Goal: Task Accomplishment & Management: Complete application form

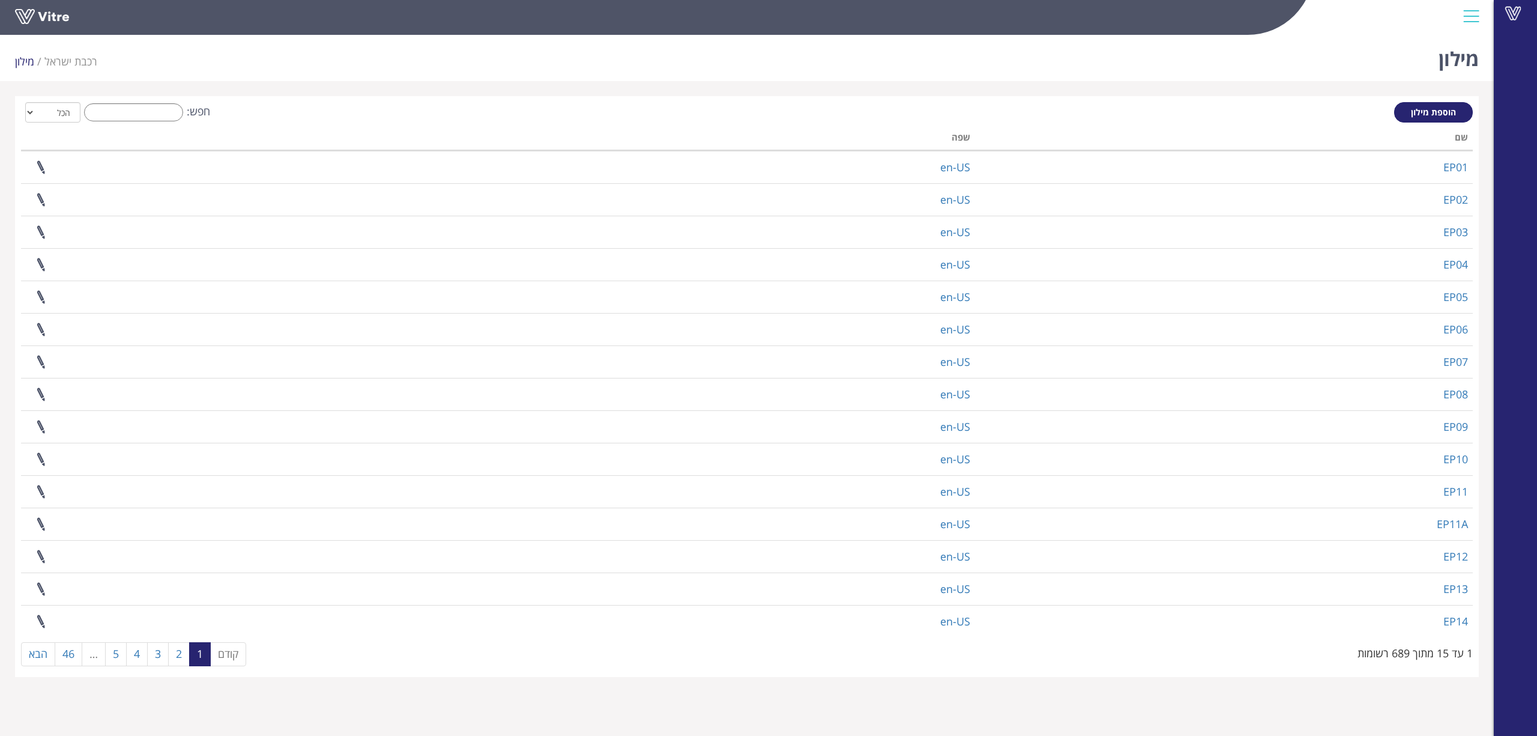
select select "2"
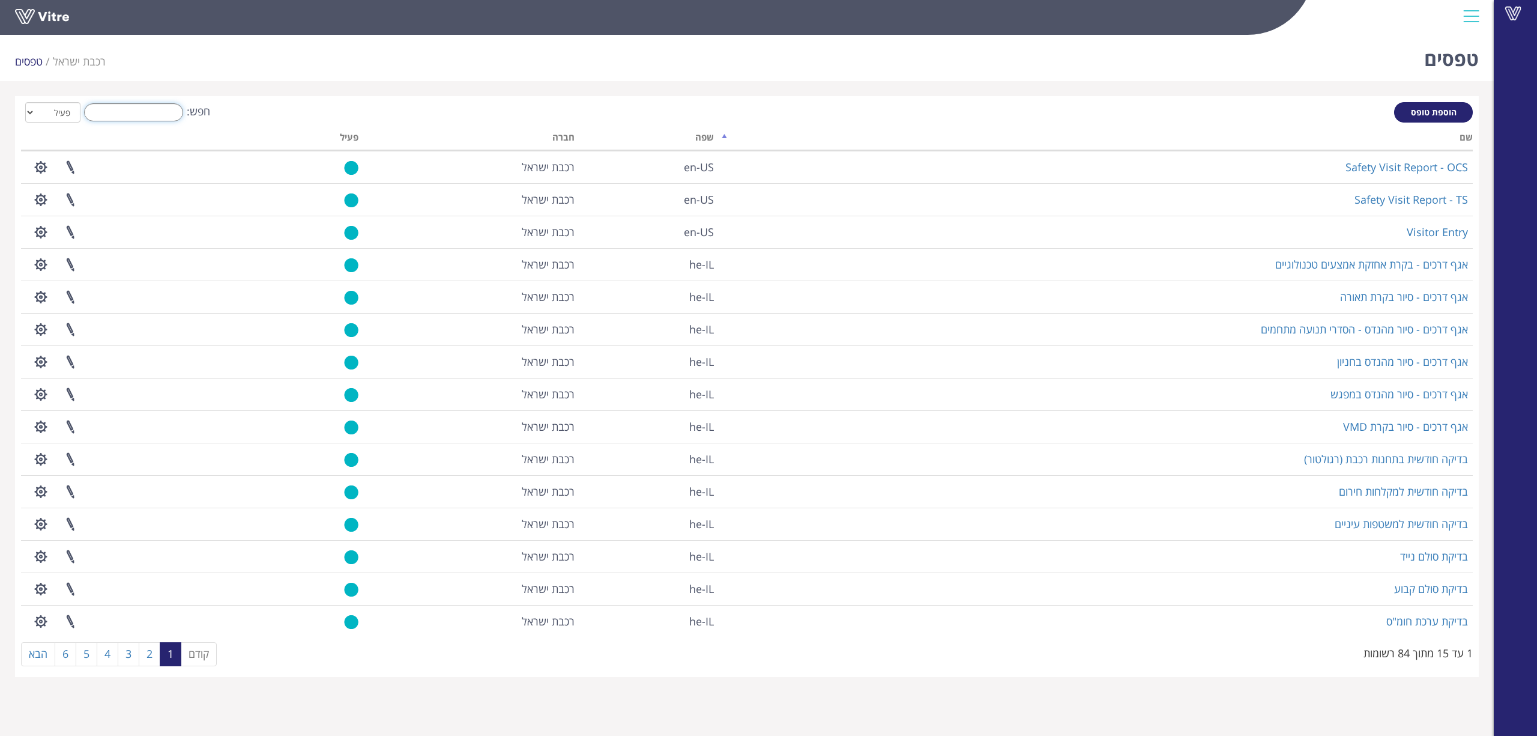
click at [181, 114] on input "חפש:" at bounding box center [133, 112] width 99 height 18
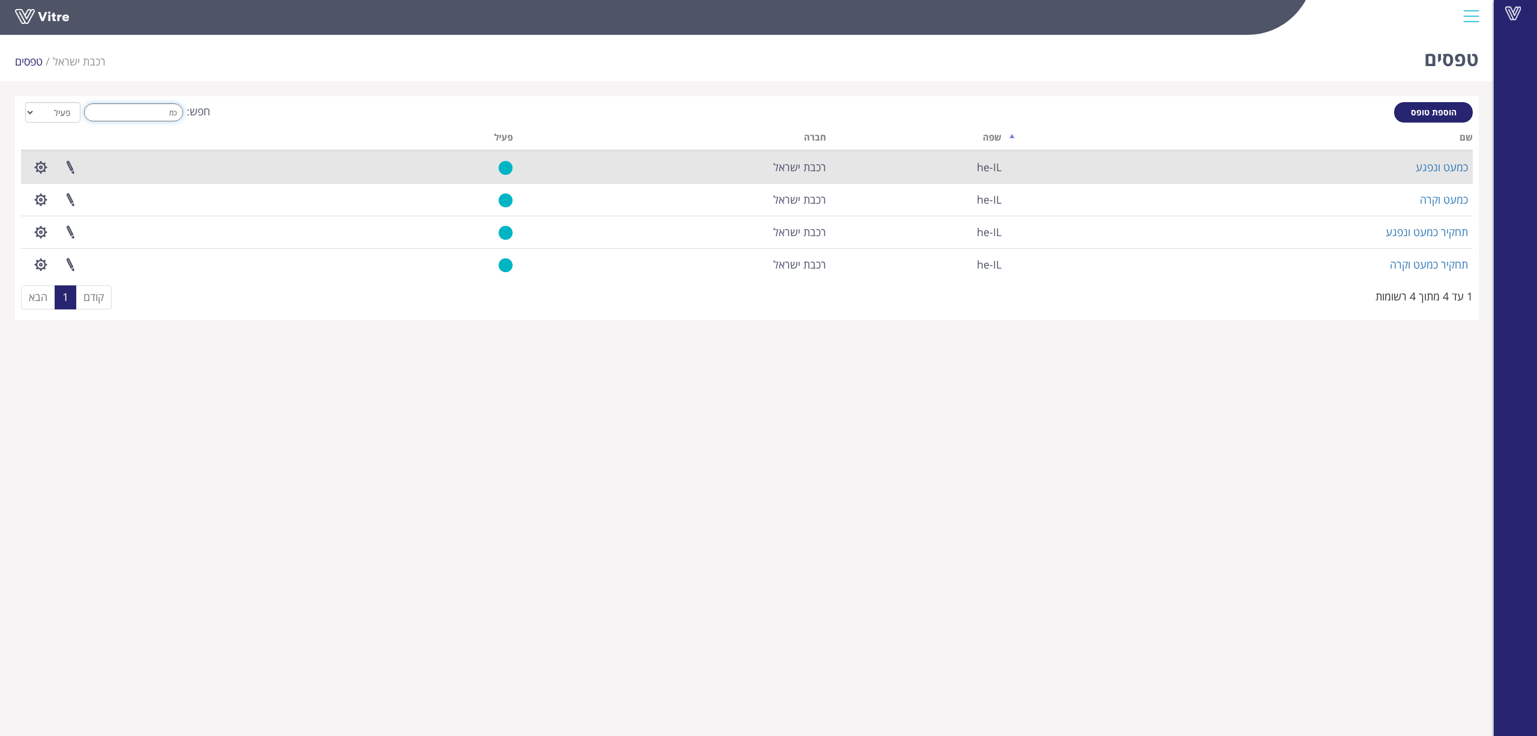
type input "כמ"
click at [1439, 156] on td "כמעט ונפגע" at bounding box center [1240, 167] width 467 height 32
click at [1436, 164] on link "כמעט ונפגע" at bounding box center [1442, 167] width 52 height 14
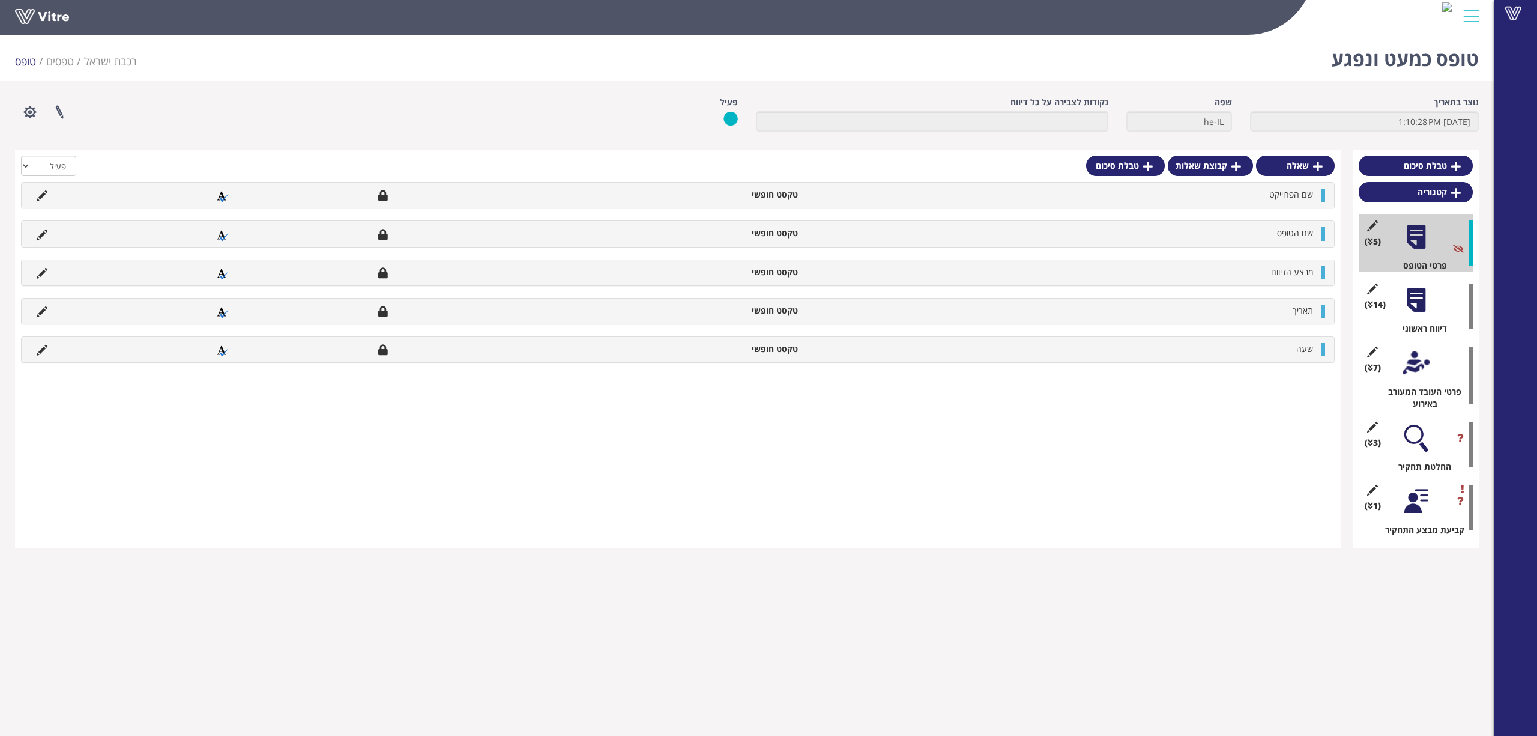
click at [1411, 301] on div at bounding box center [1416, 299] width 27 height 27
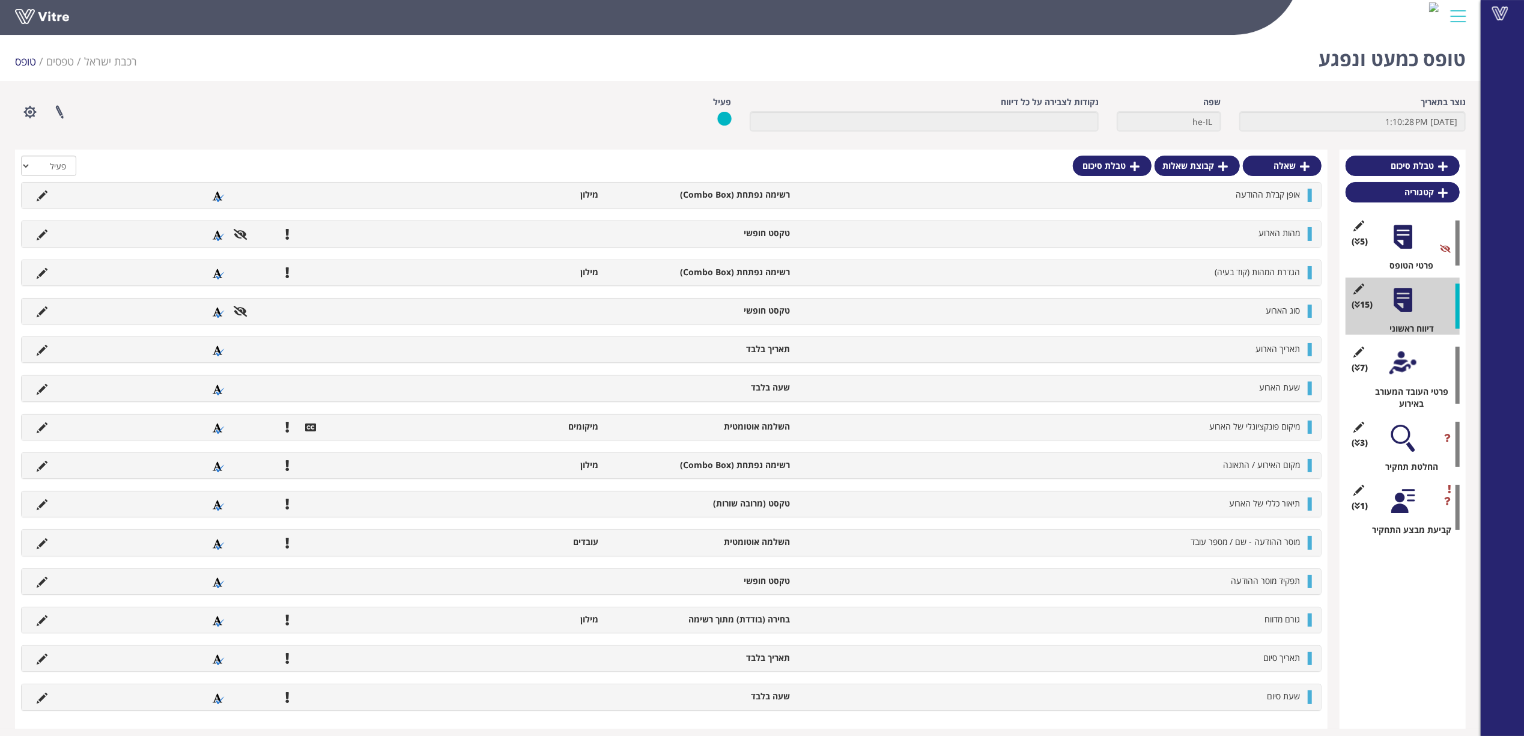
scroll to position [11, 0]
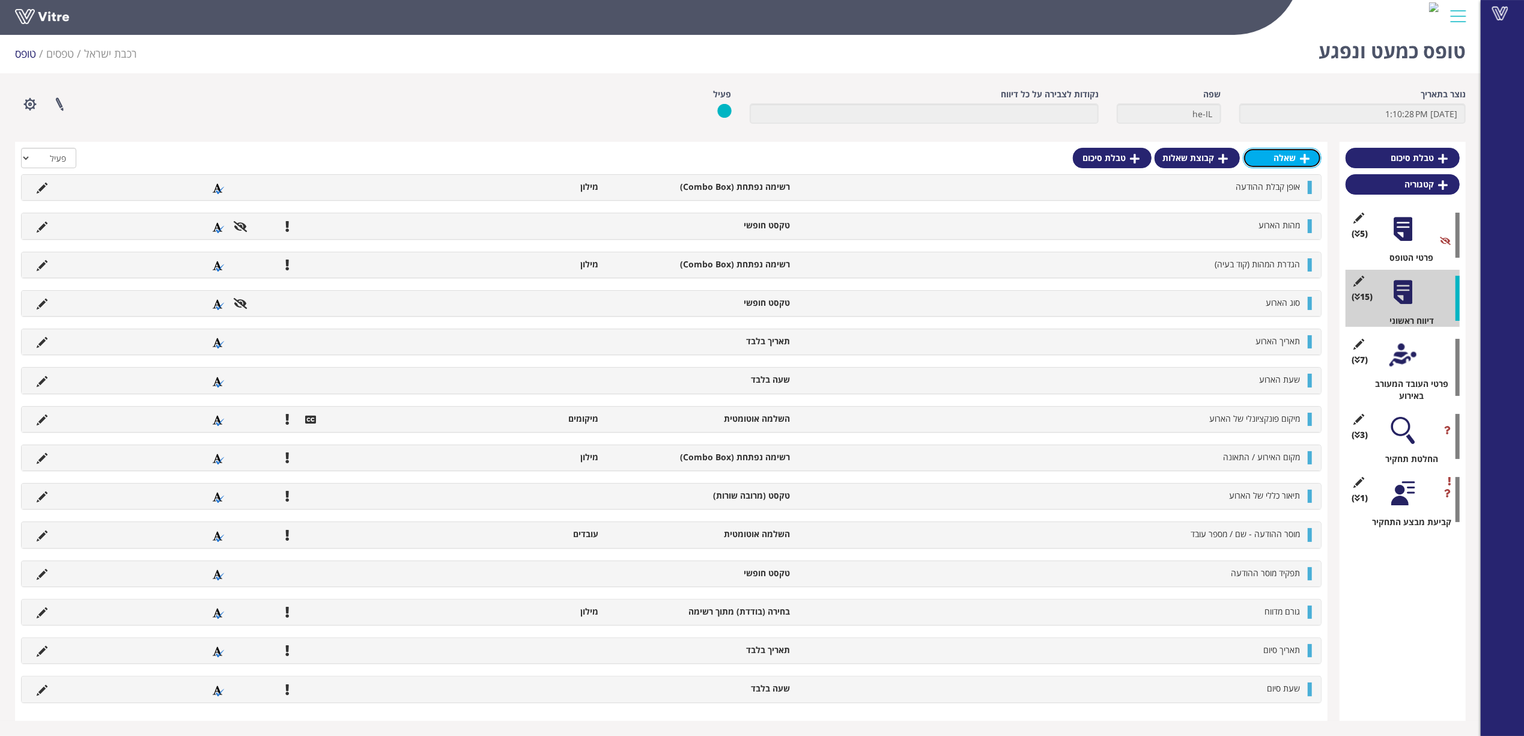
click at [1280, 156] on link "שאלה" at bounding box center [1282, 158] width 79 height 20
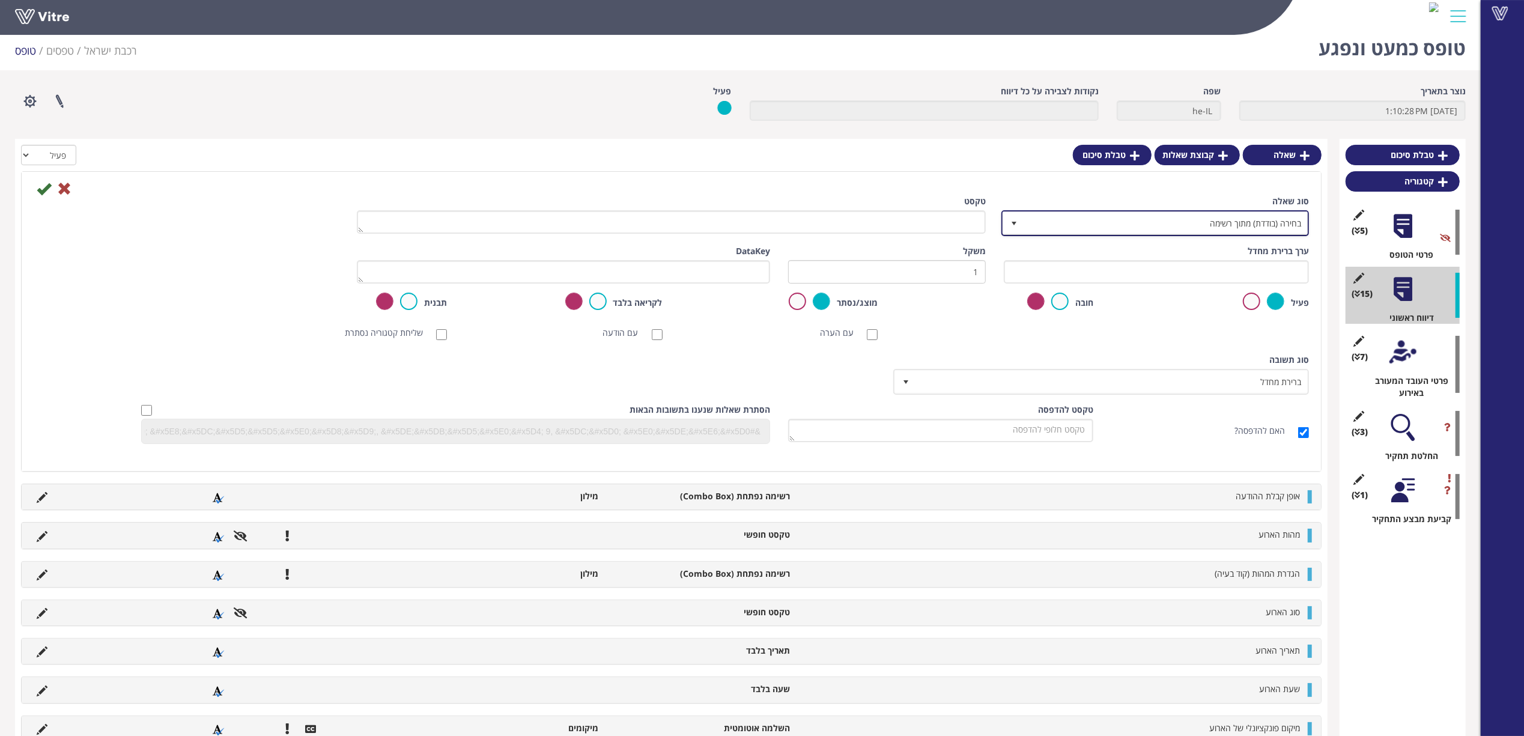
click at [1235, 221] on span "בחירה (בודדת) מתוך רשימה" at bounding box center [1165, 223] width 283 height 22
click at [1236, 250] on li "תמונה בלבד" at bounding box center [1144, 249] width 304 height 20
type input "תמ"
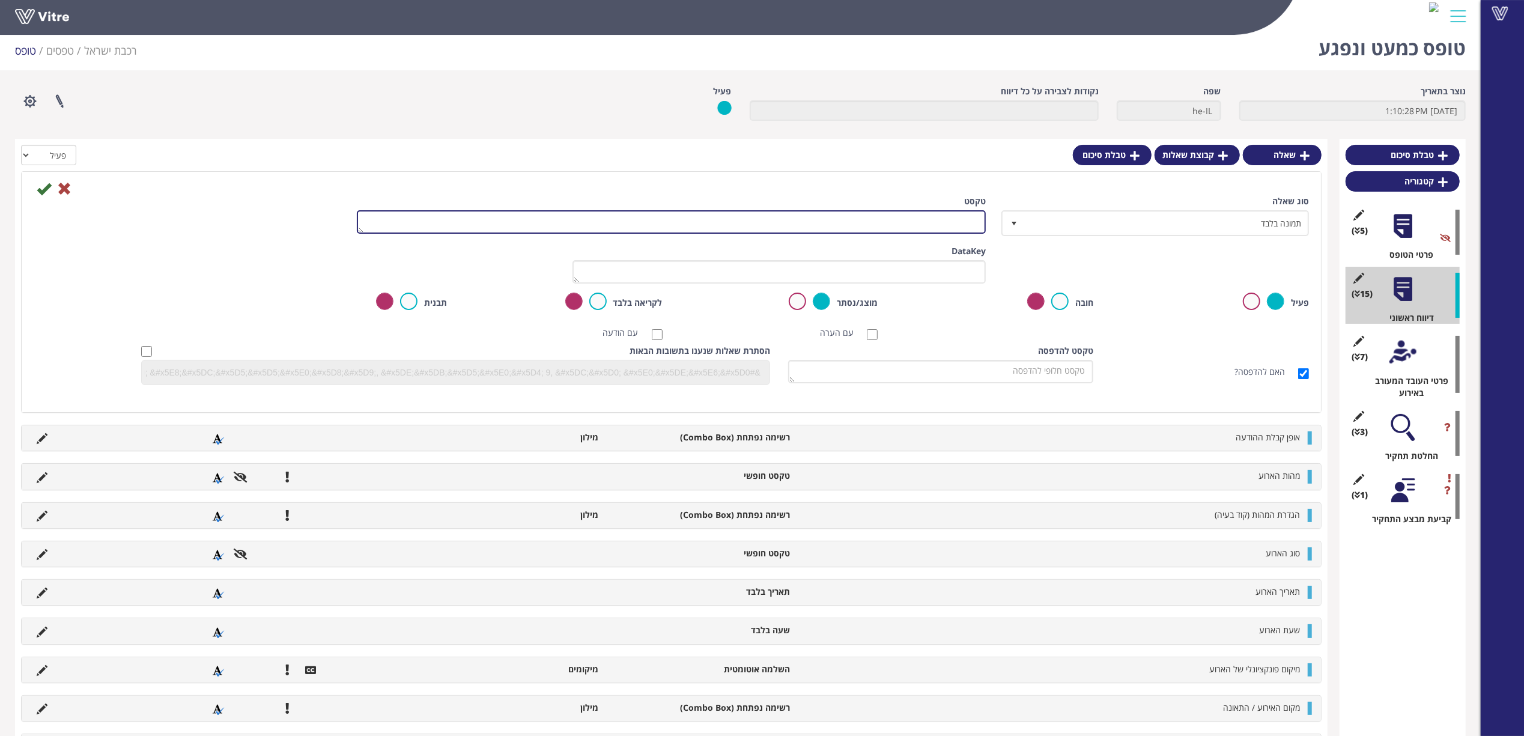
click at [928, 221] on textarea "טקסט" at bounding box center [671, 221] width 629 height 23
type textarea "ו"
type textarea "הוספת תמונות מהאירוע"
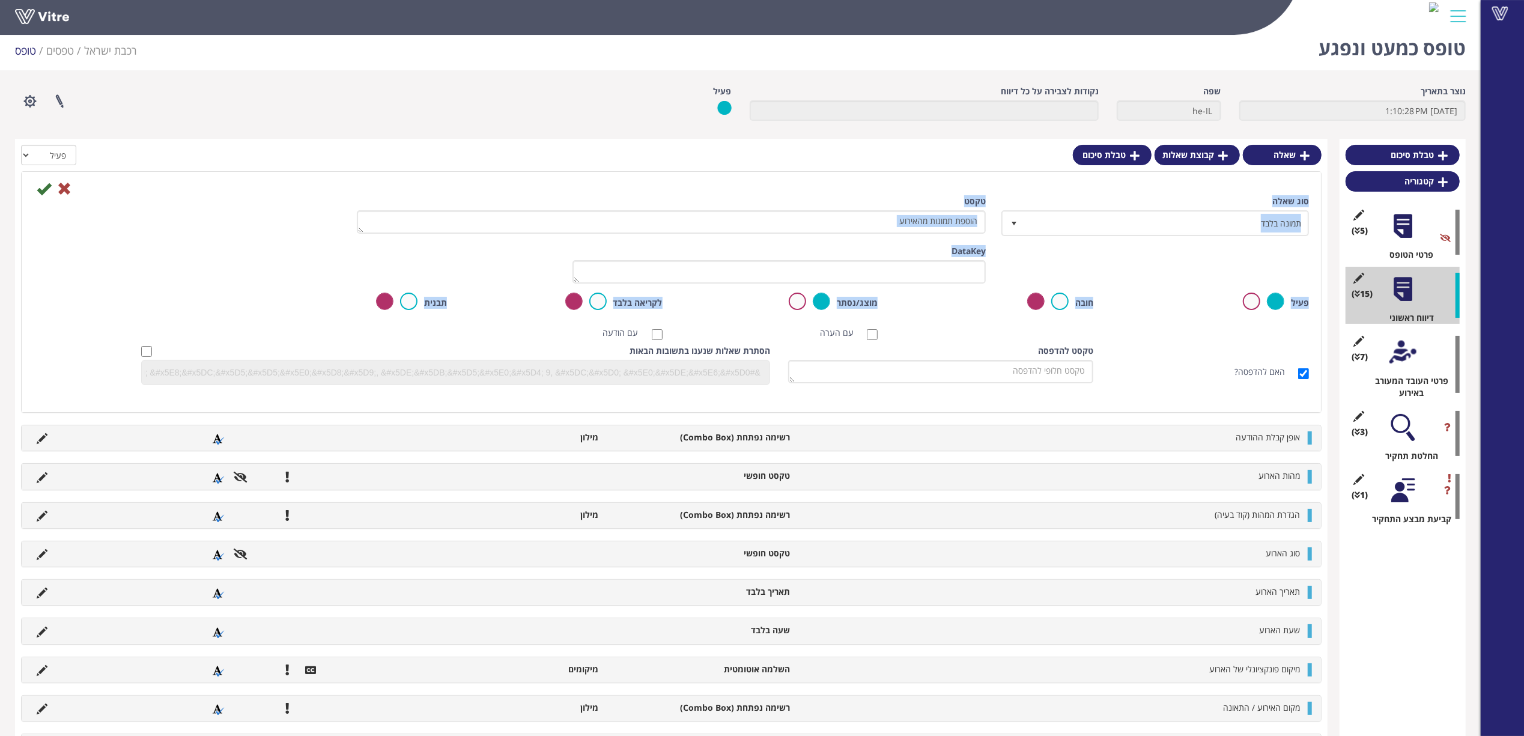
drag, startPoint x: 42, startPoint y: 192, endPoint x: 91, endPoint y: 300, distance: 118.8
click at [91, 300] on form "שמירה סוג שאלה תמונה בלבד 22 טקסט הוספת תמונות מהאירוע ערך ברירת מחדל משקל Data…" at bounding box center [671, 287] width 1275 height 213
click at [889, 198] on div "טקסט הוספת תמונות מהאירוע" at bounding box center [671, 214] width 629 height 38
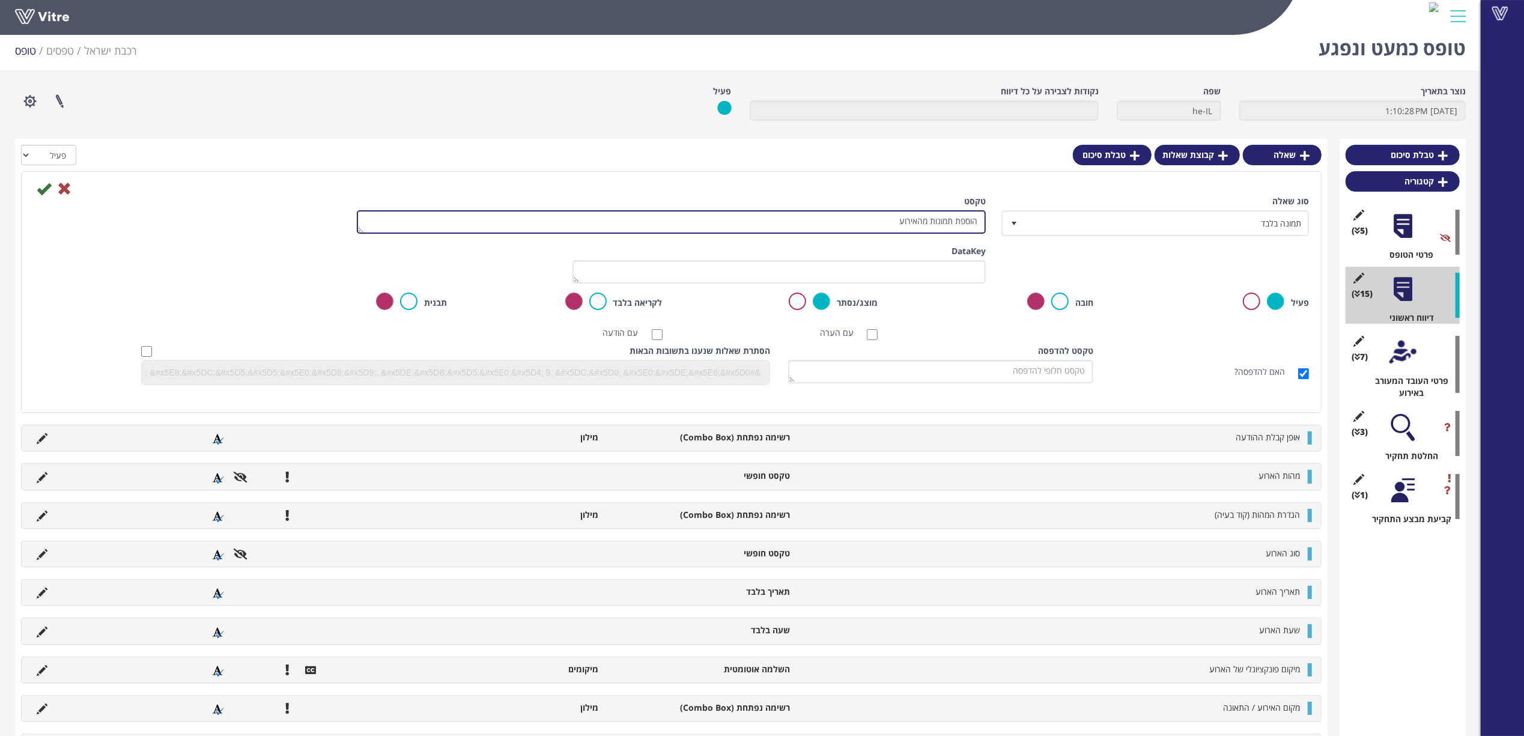
drag, startPoint x: 885, startPoint y: 219, endPoint x: 1025, endPoint y: 231, distance: 140.4
click at [1025, 231] on div "סוג שאלה [STREET_ADDRESS] טקסט הוספת תמונות מהאירוע" at bounding box center [671, 220] width 1293 height 50
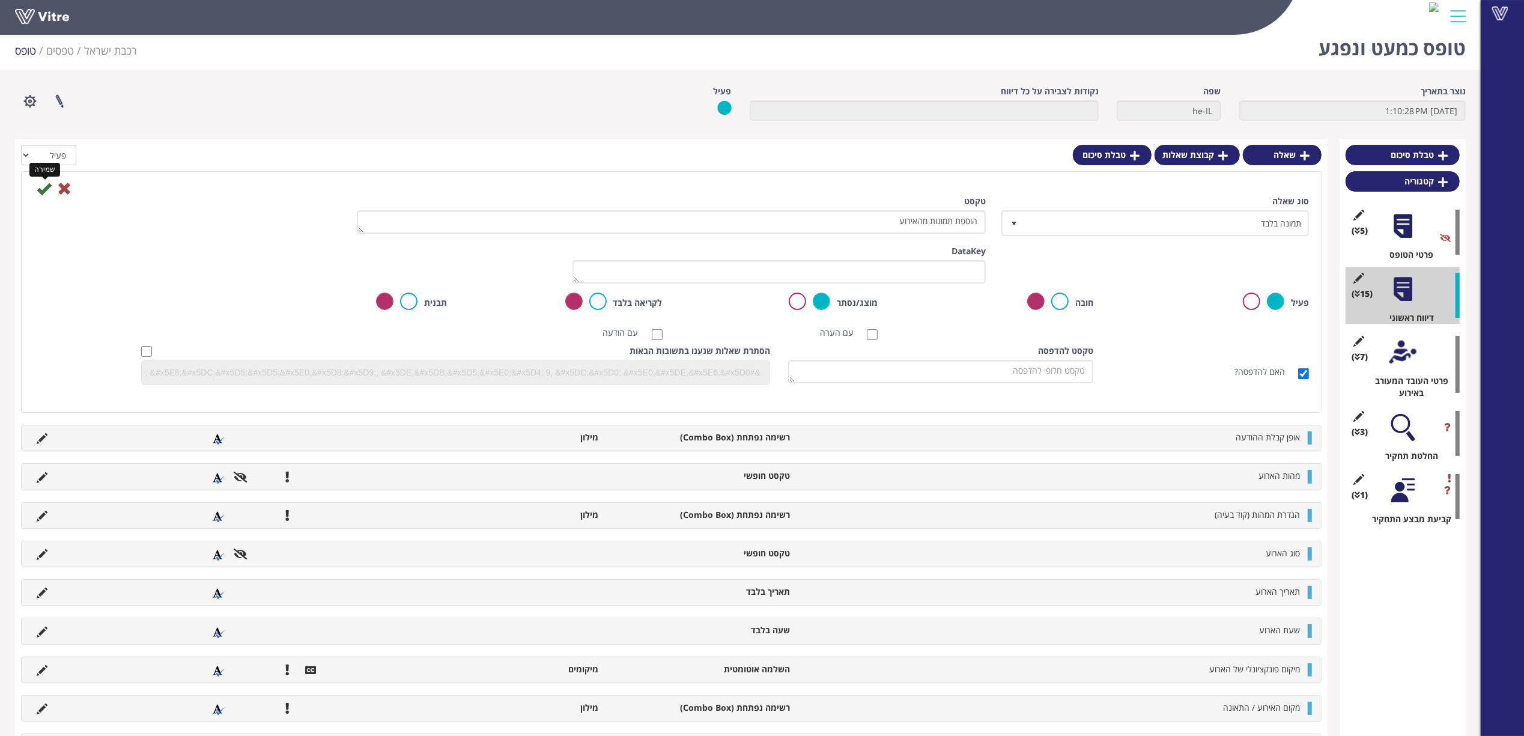
click at [41, 188] on icon at bounding box center [44, 188] width 14 height 14
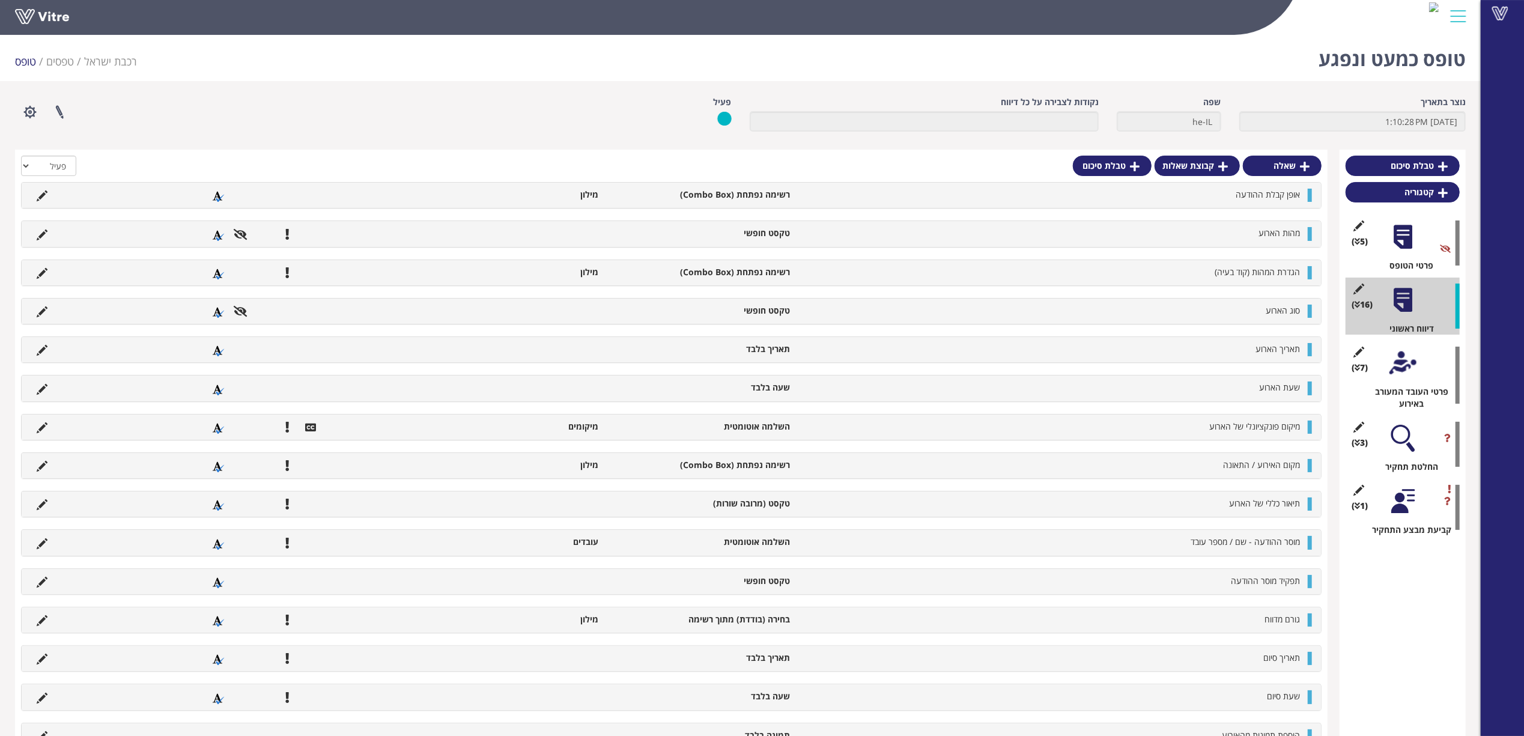
scroll to position [49, 0]
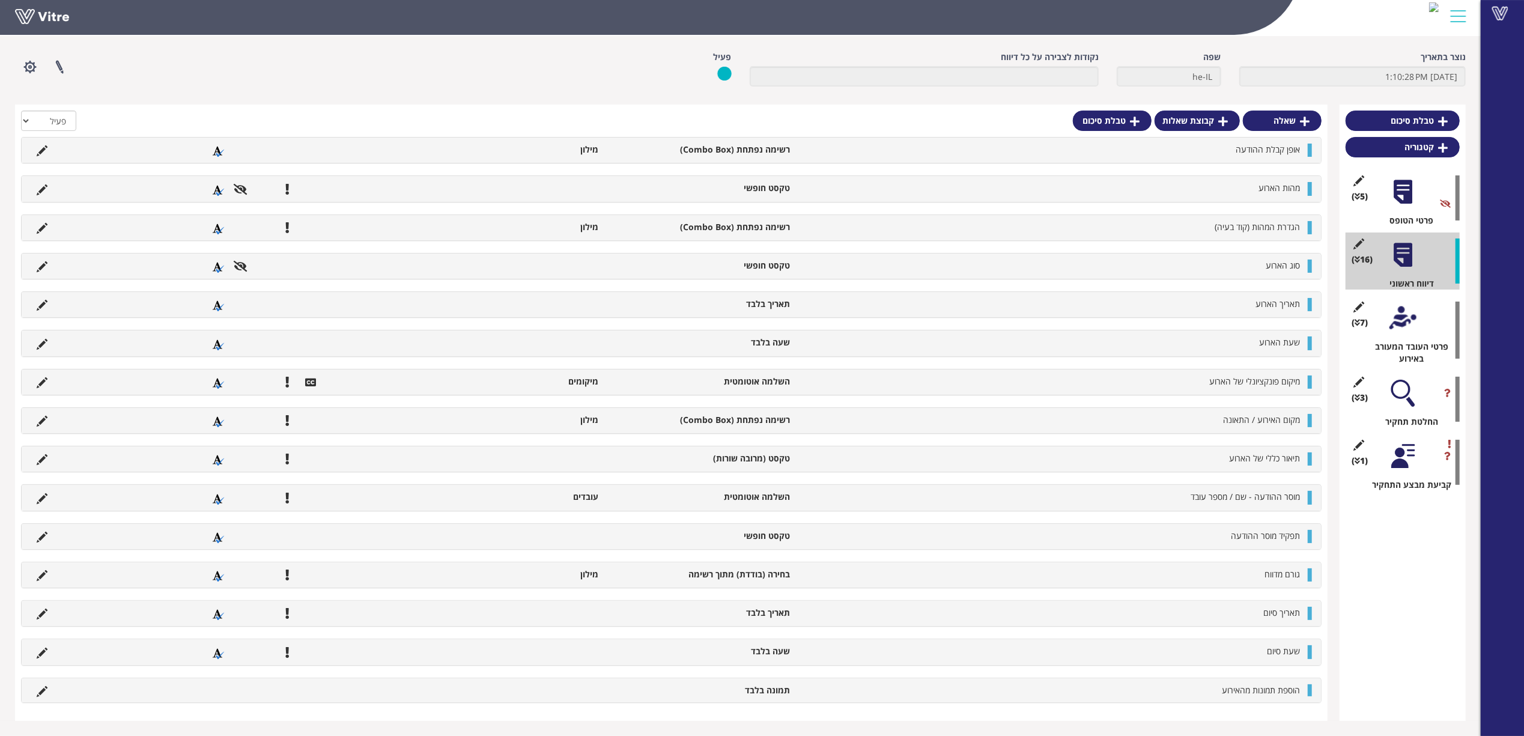
click at [1306, 690] on div "הוספת תמונות מהאירוע תמונה בלבד" at bounding box center [671, 690] width 1299 height 24
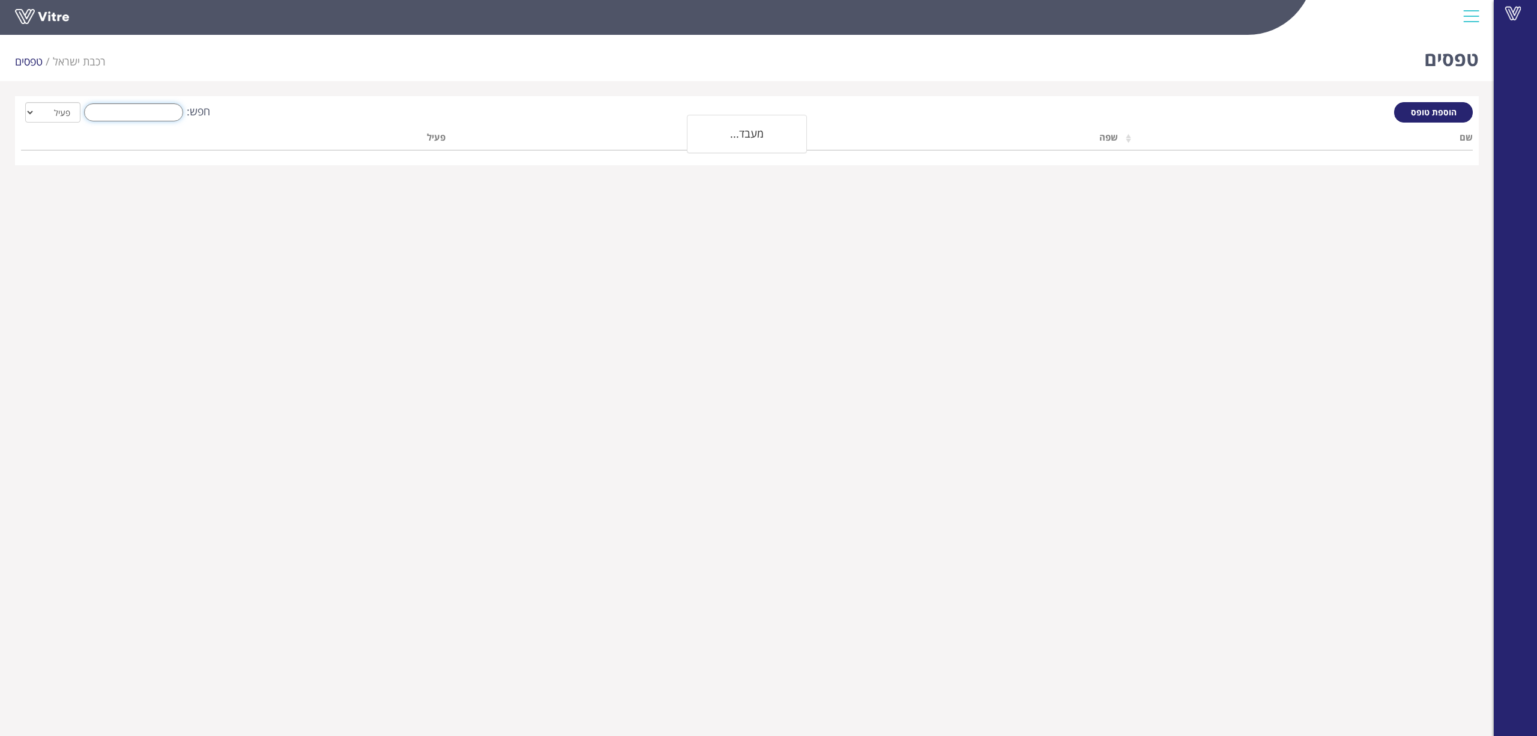
click at [133, 118] on input "חפש:" at bounding box center [133, 112] width 99 height 18
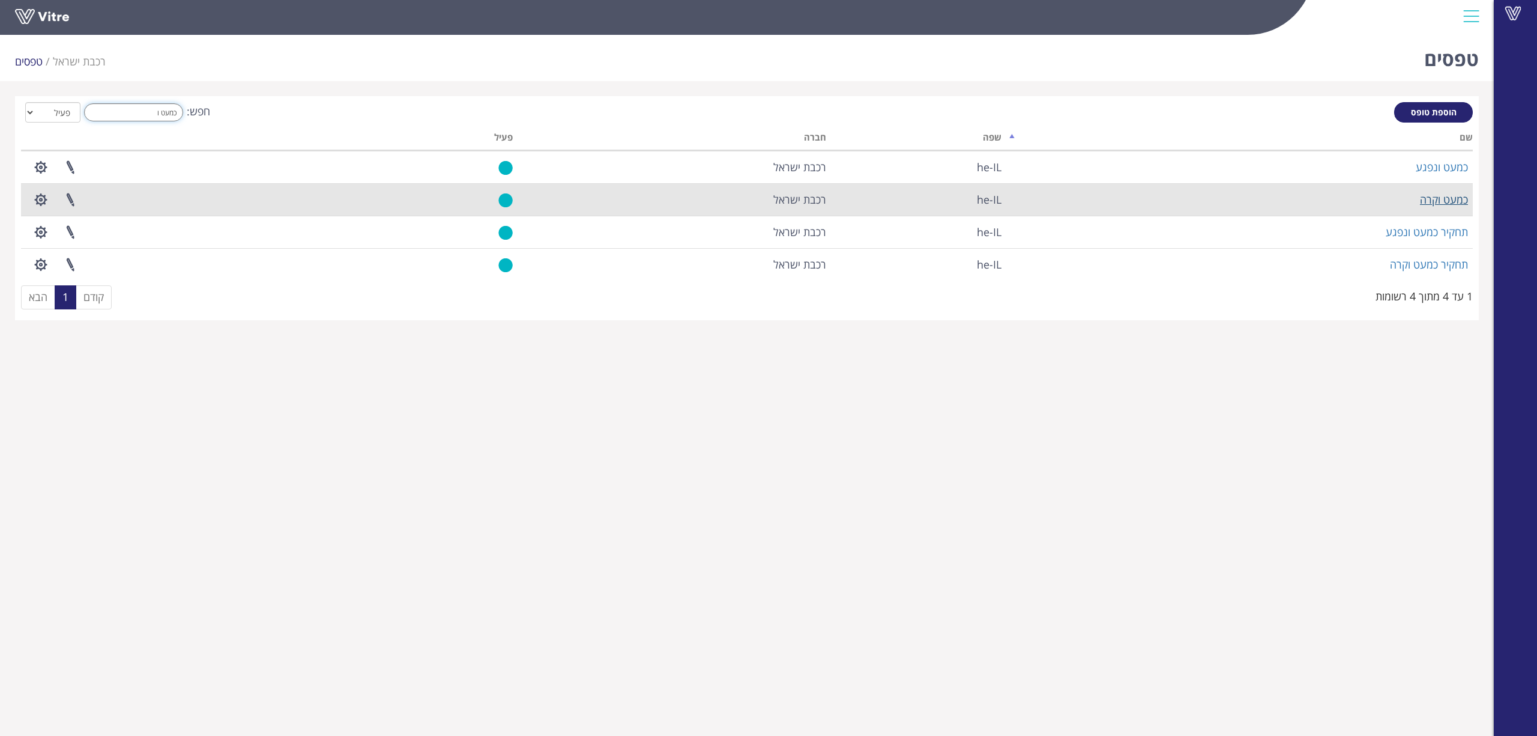
type input "כמעט ו"
click at [1453, 198] on link "כמעט וקרה" at bounding box center [1444, 199] width 48 height 14
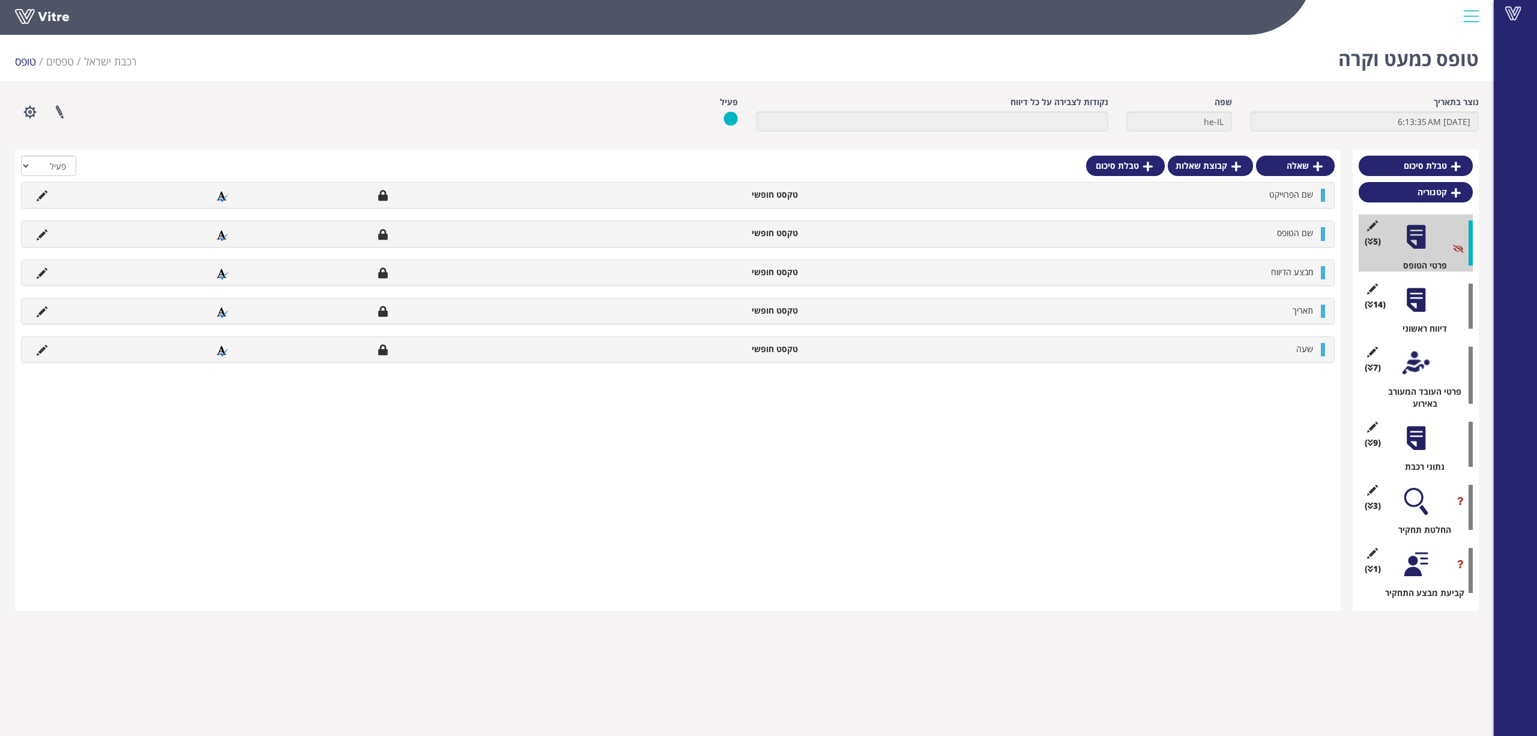
click at [1425, 297] on div at bounding box center [1416, 299] width 27 height 27
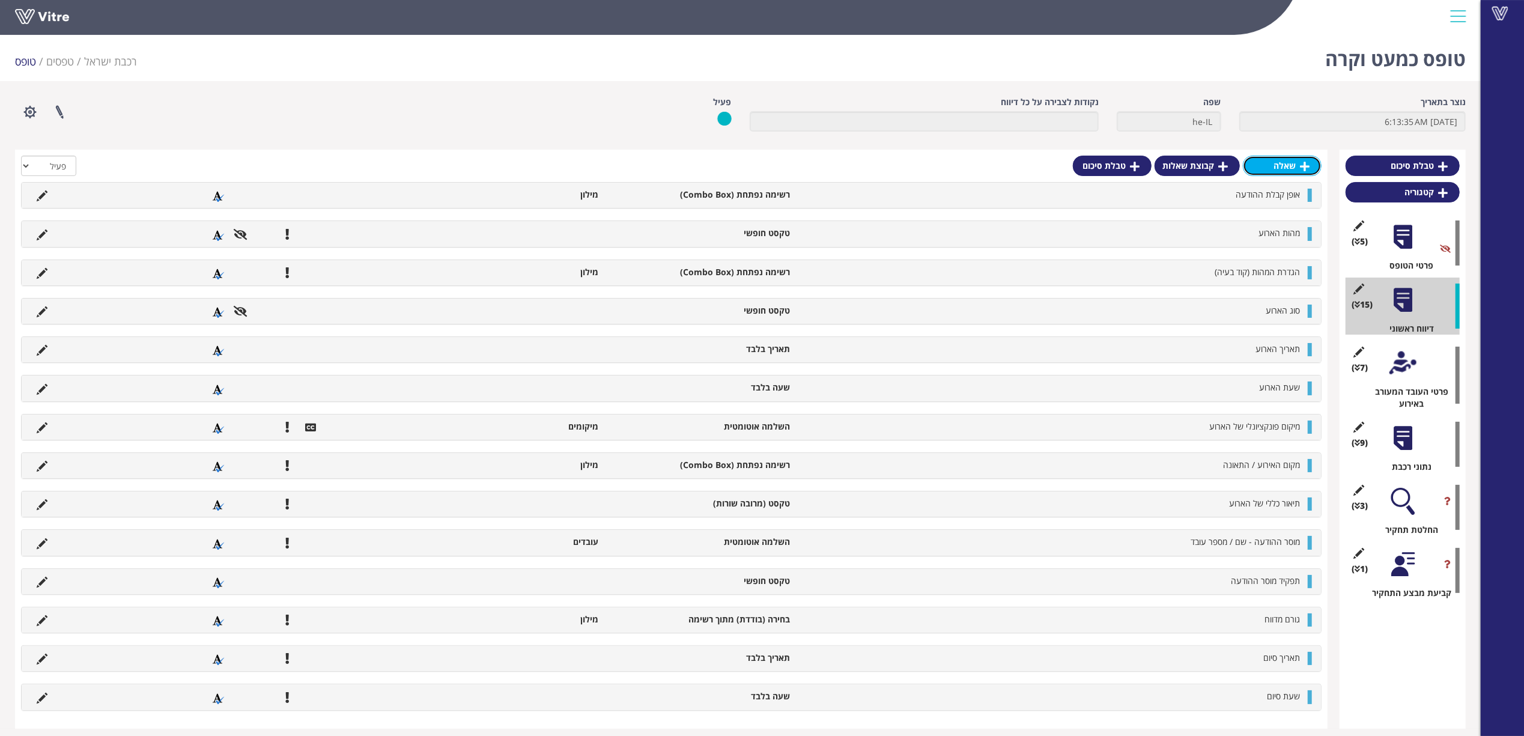
click at [1295, 166] on link "שאלה" at bounding box center [1282, 166] width 79 height 20
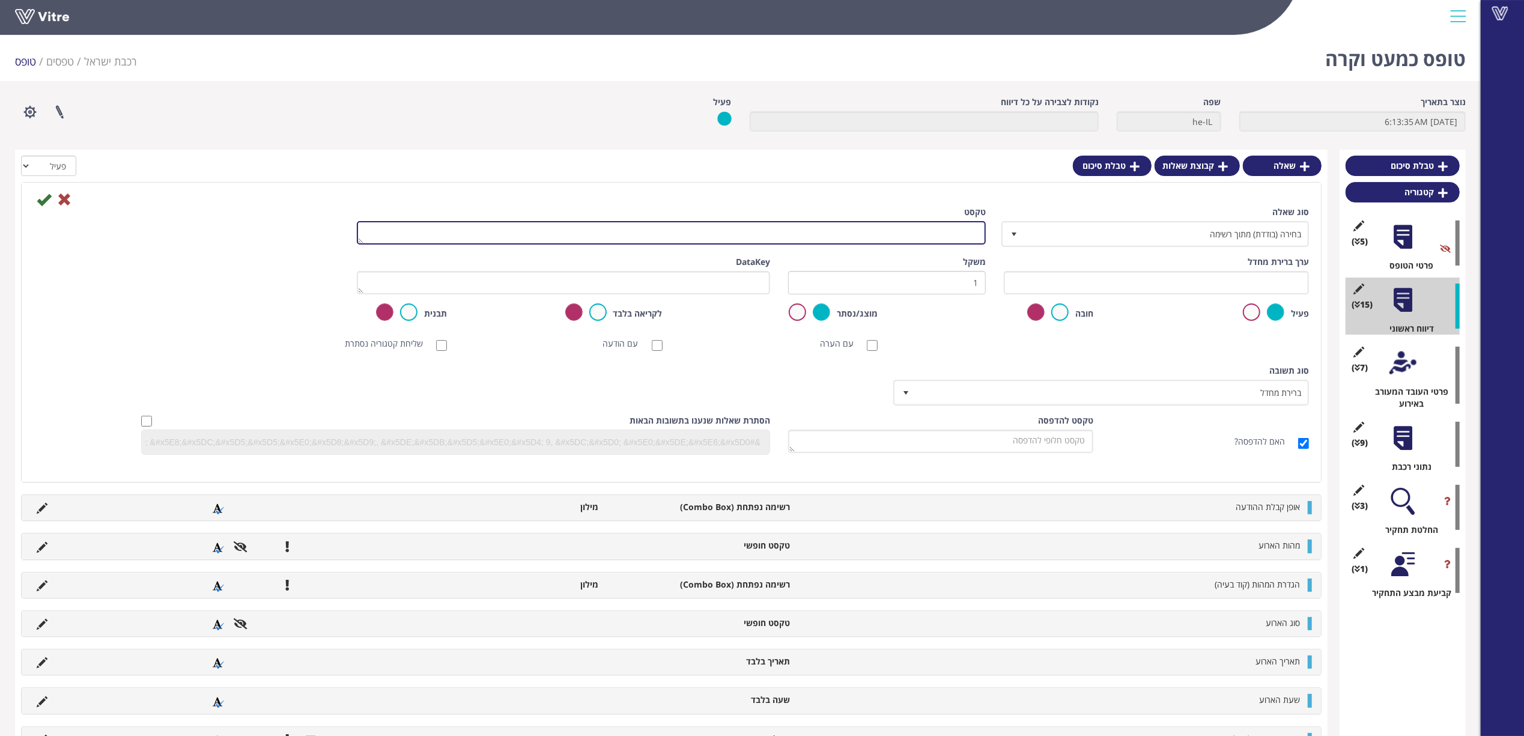
click at [945, 232] on textarea "טקסט" at bounding box center [671, 232] width 629 height 23
paste textarea "הוספת תמונות מהאירוע"
type textarea "הוספת תמונות מהאירוע"
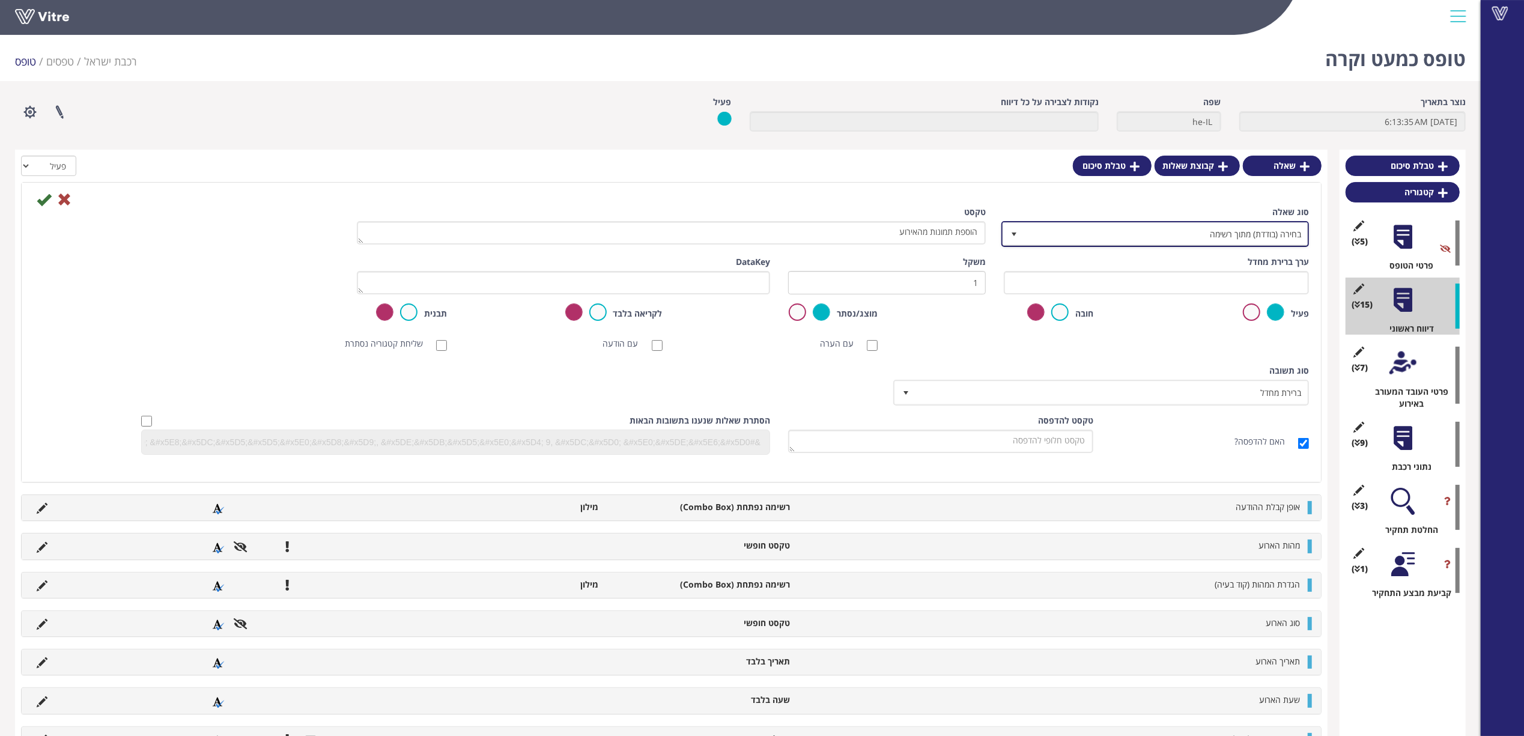
click at [1133, 238] on span "בחירה (בודדת) מתוך רשימה" at bounding box center [1165, 234] width 283 height 22
click at [1192, 256] on li "תמונה בלבד" at bounding box center [1144, 260] width 304 height 20
type input "תמ"
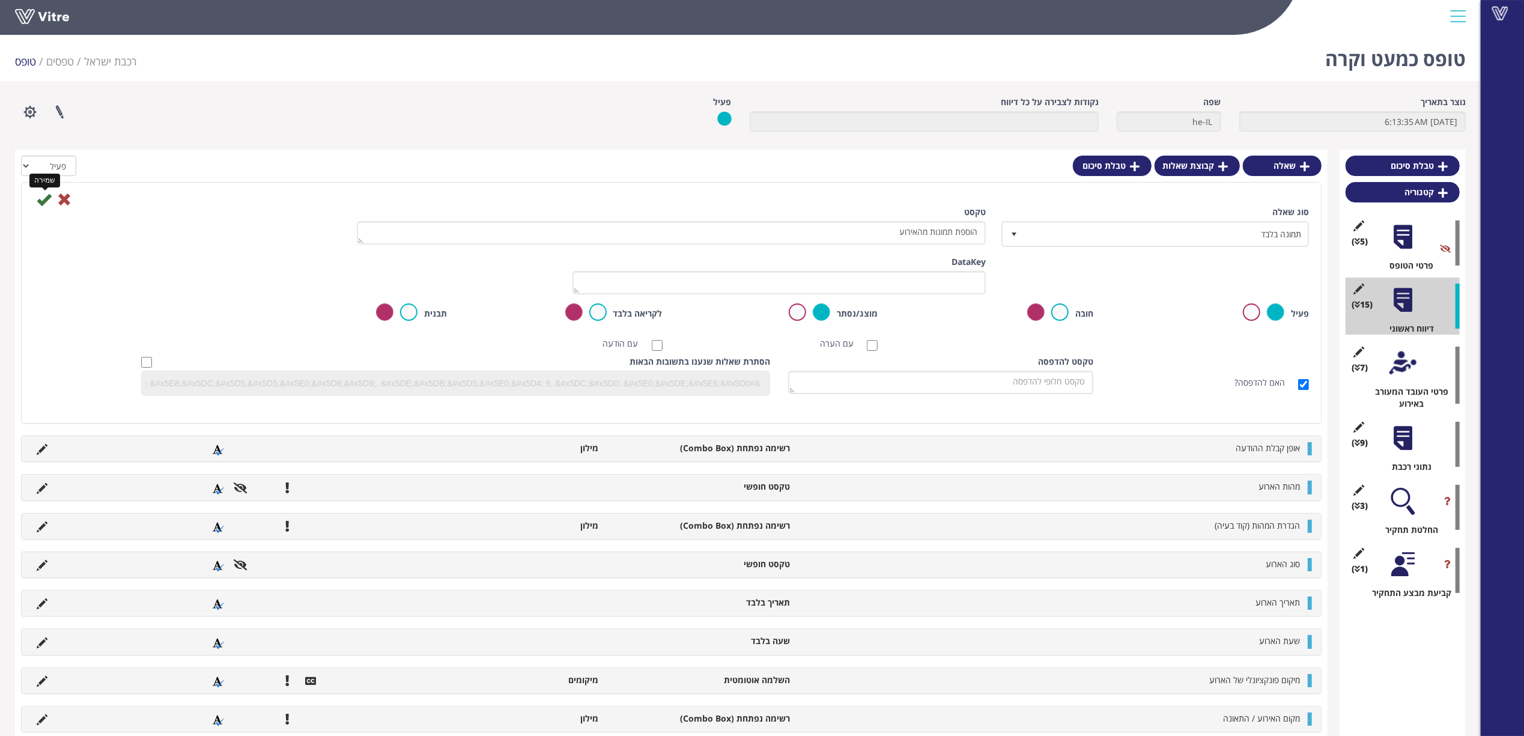
click at [46, 200] on icon at bounding box center [44, 199] width 14 height 14
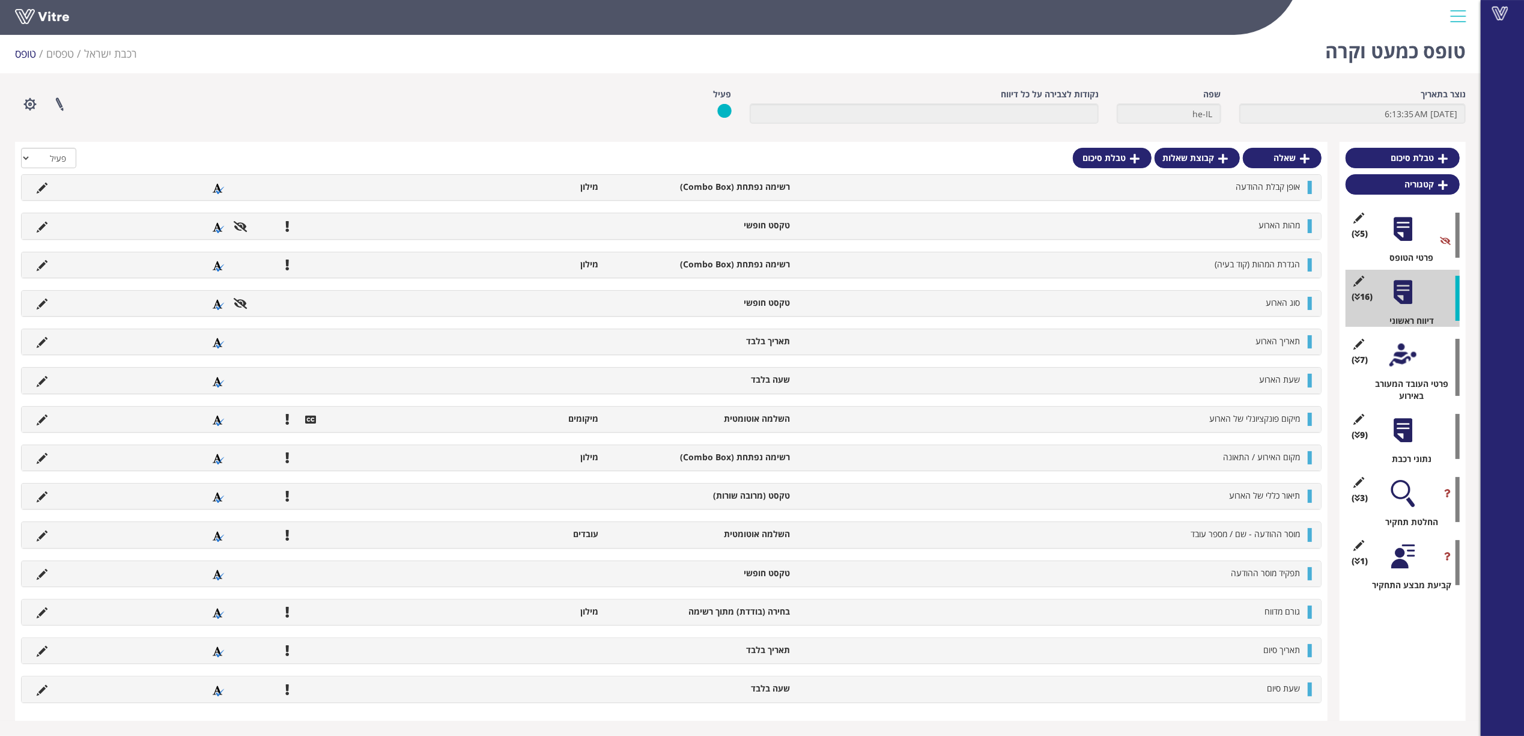
scroll to position [49, 0]
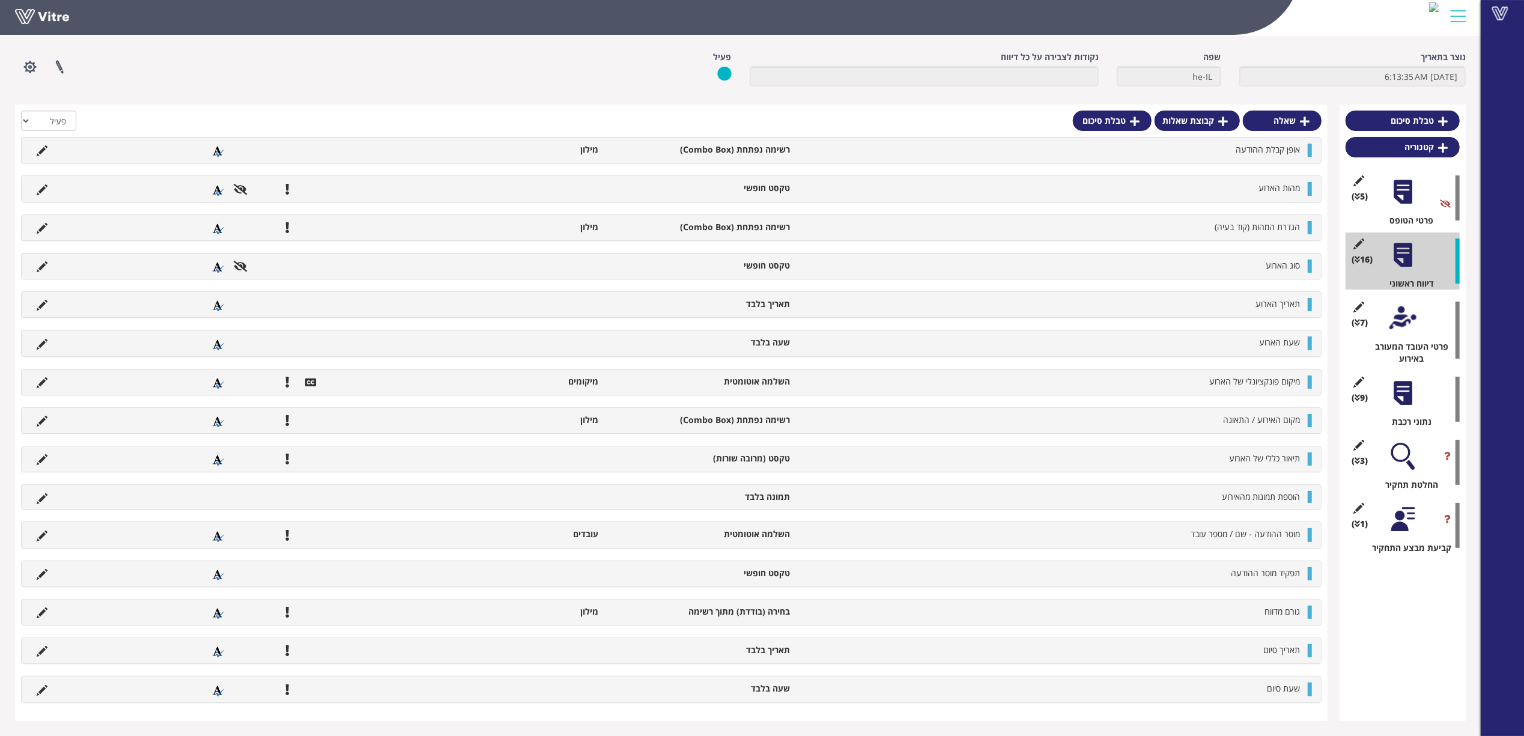
click at [392, 70] on div "פרוייקטים מקושרים הגדרת משתמשים ניהול תבניות שכפול טופס שכפול קטגוריה שפות נוספ…" at bounding box center [312, 67] width 612 height 32
